Goal: Task Accomplishment & Management: Use online tool/utility

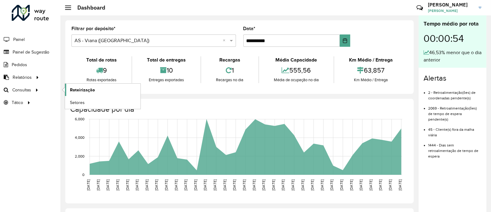
click at [88, 87] on span "Roteirização" at bounding box center [82, 90] width 25 height 6
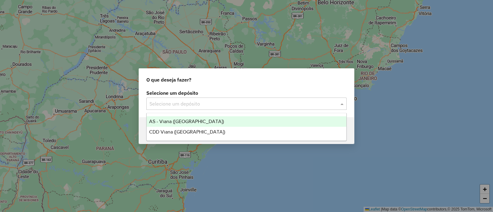
click at [195, 102] on input "text" at bounding box center [241, 104] width 182 height 7
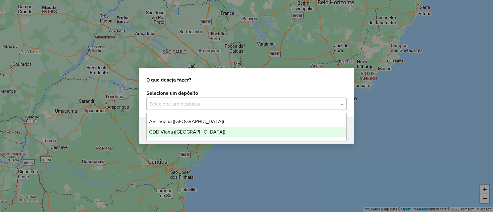
click at [190, 133] on span "CDD Viana (Vitória)" at bounding box center [187, 131] width 76 height 5
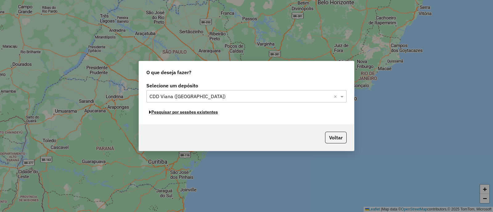
click at [191, 114] on button "Pesquisar por sessões existentes" at bounding box center [183, 113] width 74 height 10
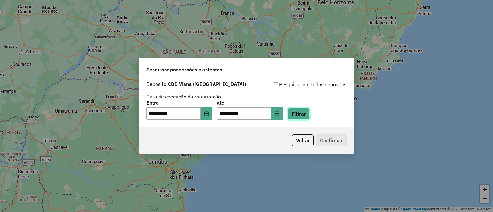
click at [306, 111] on button "Filtrar" at bounding box center [299, 114] width 22 height 12
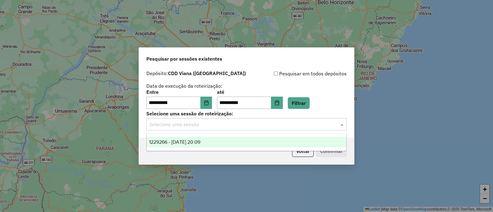
click at [200, 124] on input "text" at bounding box center [241, 124] width 182 height 7
click at [209, 138] on div "1229266 - 13/08/2025 20:09" at bounding box center [247, 142] width 200 height 10
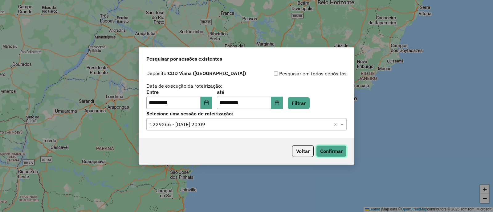
click at [342, 153] on button "Confirmar" at bounding box center [331, 152] width 31 height 12
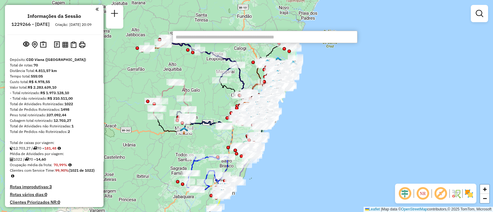
paste input "*****"
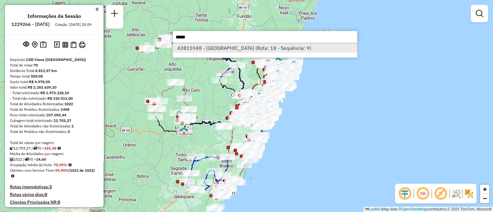
type input "*****"
click at [257, 47] on li "43815948 - [GEOGRAPHIC_DATA] (Rota: 18 - Sequência: 9)" at bounding box center [265, 47] width 184 height 9
select select "**********"
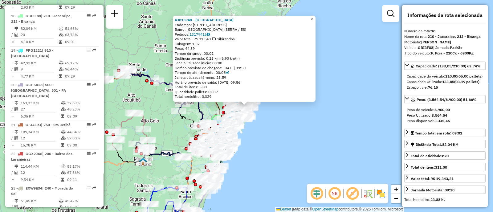
scroll to position [849, 0]
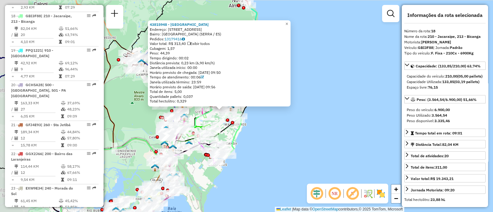
drag, startPoint x: 191, startPoint y: 105, endPoint x: 240, endPoint y: 125, distance: 53.6
click at [240, 125] on icon at bounding box center [231, 130] width 22 height 50
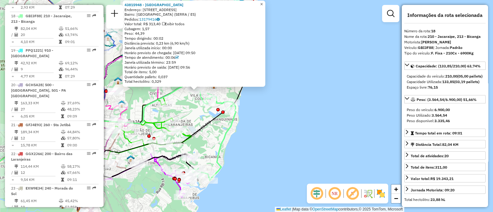
click at [263, 2] on span "×" at bounding box center [261, 4] width 3 height 5
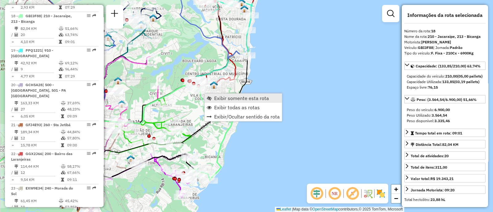
click at [212, 95] on link "Exibir somente esta rota" at bounding box center [243, 98] width 77 height 9
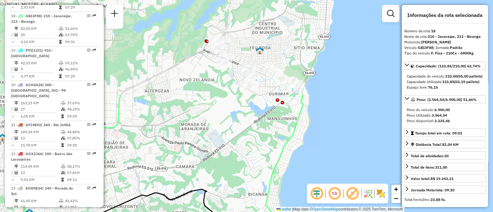
drag, startPoint x: 329, startPoint y: 64, endPoint x: 279, endPoint y: 179, distance: 125.9
click at [279, 179] on div "Janela de atendimento Grade de atendimento Capacidade Transportadoras Veículos …" at bounding box center [246, 106] width 493 height 212
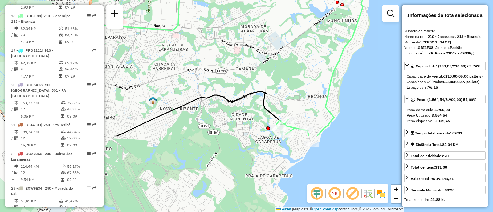
drag, startPoint x: 261, startPoint y: 146, endPoint x: 324, endPoint y: 72, distance: 97.5
click at [324, 72] on div "Janela de atendimento Grade de atendimento Capacidade Transportadoras Veículos …" at bounding box center [246, 106] width 493 height 212
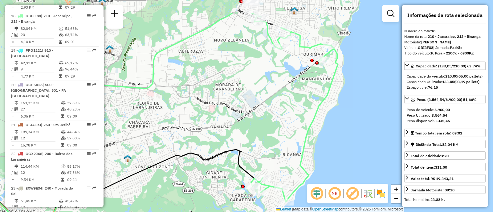
drag, startPoint x: 340, startPoint y: 92, endPoint x: 311, endPoint y: 126, distance: 45.0
click at [311, 126] on icon at bounding box center [294, 107] width 87 height 189
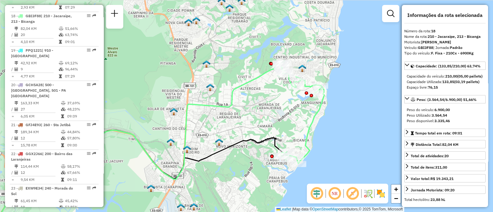
click at [294, 133] on div "Janela de atendimento Grade de atendimento Capacidade Transportadoras Veículos …" at bounding box center [246, 106] width 493 height 212
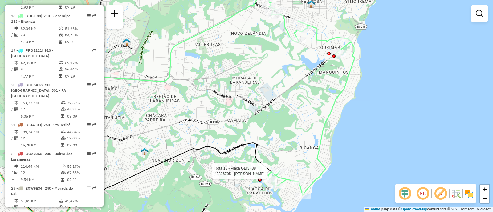
select select "**********"
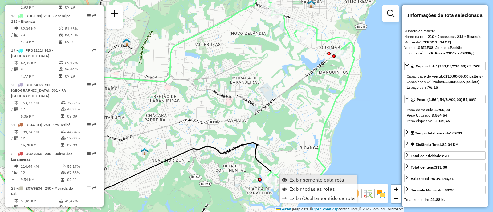
click at [288, 177] on link "Exibir somente esta rota" at bounding box center [318, 179] width 77 height 9
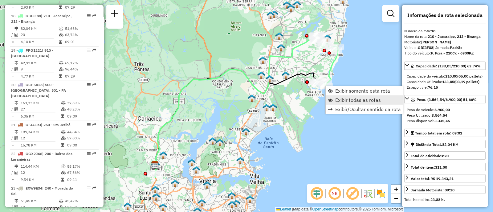
click at [346, 104] on link "Exibir todas as rotas" at bounding box center [364, 100] width 77 height 9
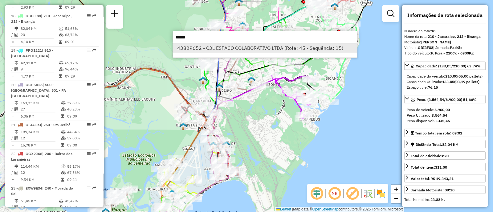
type input "*****"
click at [262, 47] on li "43829652 - C3L ESPACO COLABORATIVO LTDA (Rota: 45 - Sequência: 15)" at bounding box center [265, 47] width 184 height 9
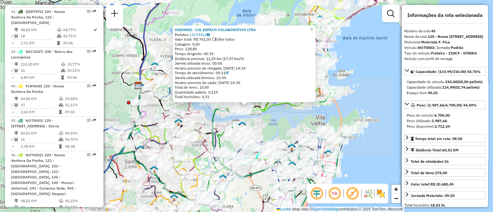
scroll to position [1769, 0]
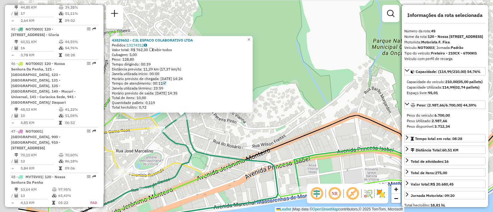
drag, startPoint x: 170, startPoint y: 109, endPoint x: 228, endPoint y: 125, distance: 60.1
click at [239, 125] on div "43829652 - C3L ESPACO COLABORATIVO LTDA Pedidos: 13174312 Valor total: R$ 762,3…" at bounding box center [246, 106] width 493 height 212
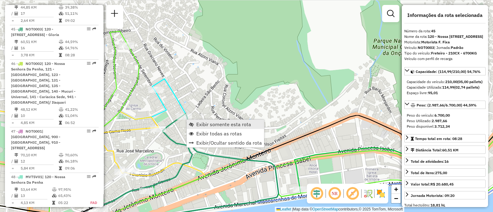
click at [210, 126] on span "Exibir somente esta rota" at bounding box center [223, 124] width 55 height 5
